Goal: Find specific page/section: Find specific page/section

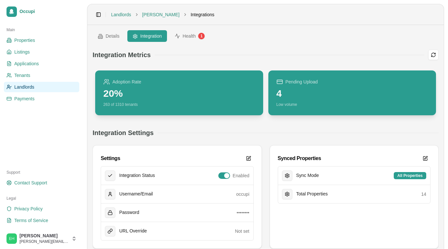
click at [288, 92] on div "4" at bounding box center [298, 94] width 42 height 12
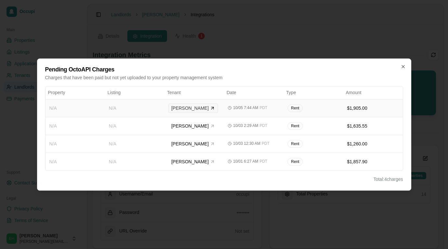
click at [182, 108] on span "[PERSON_NAME]" at bounding box center [189, 108] width 37 height 7
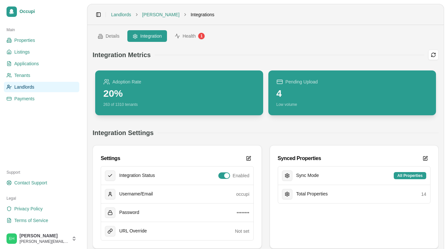
click at [339, 97] on div "Pending Upload 4 Low volume" at bounding box center [353, 93] width 152 height 29
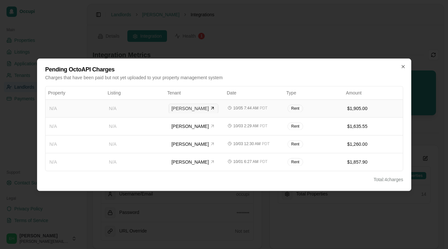
click at [189, 110] on span "[PERSON_NAME]" at bounding box center [189, 108] width 37 height 7
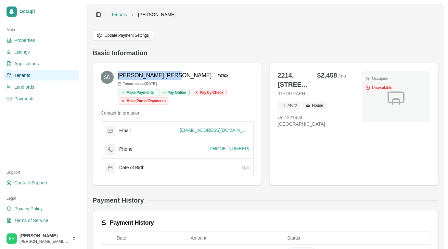
drag, startPoint x: 118, startPoint y: 74, endPoint x: 148, endPoint y: 74, distance: 29.9
click at [148, 74] on h3 "[PERSON_NAME]" at bounding box center [165, 75] width 94 height 9
copy h3 "[PERSON_NAME]"
click at [222, 56] on div "Basic Information" at bounding box center [266, 52] width 346 height 9
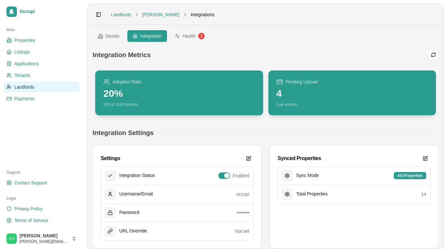
click at [322, 103] on div "Pending Upload 4 Low volume" at bounding box center [353, 93] width 152 height 29
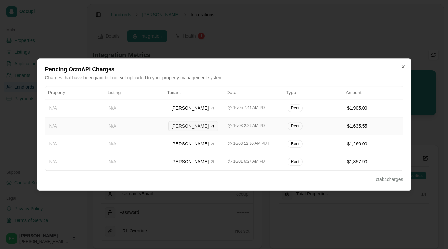
click at [183, 127] on span "[PERSON_NAME]" at bounding box center [189, 126] width 37 height 7
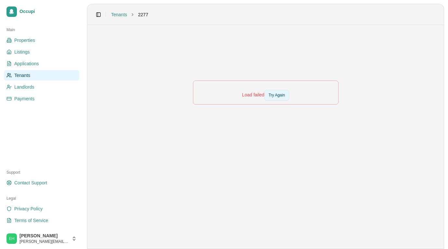
click at [271, 96] on button "Try Again" at bounding box center [277, 95] width 25 height 10
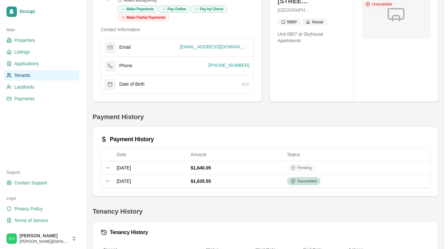
scroll to position [86, 0]
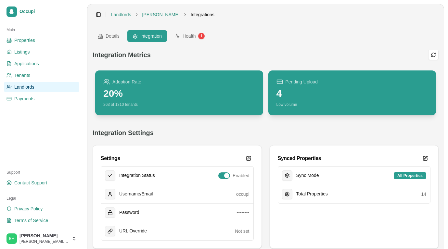
click at [337, 96] on div "Pending Upload 4 Low volume" at bounding box center [353, 93] width 152 height 29
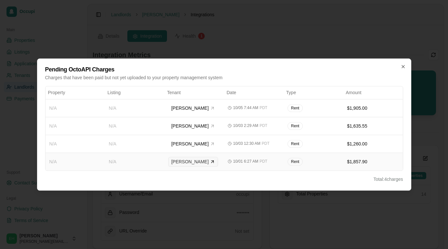
click at [183, 161] on span "[PERSON_NAME]" at bounding box center [189, 162] width 37 height 7
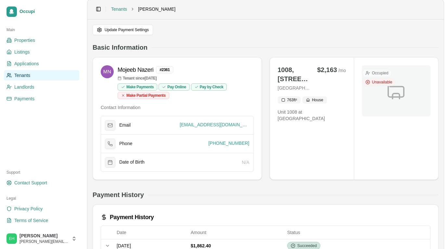
scroll to position [3, 0]
